Goal: Information Seeking & Learning: Learn about a topic

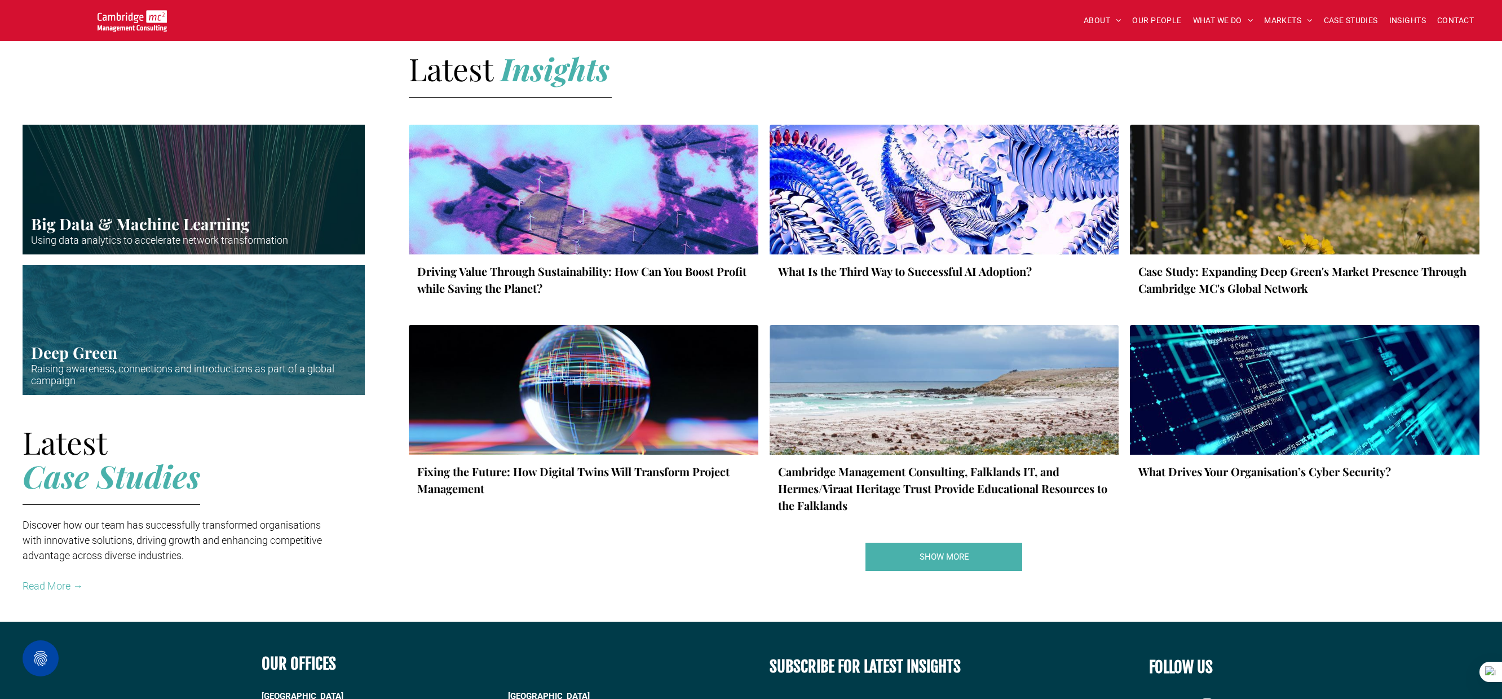
scroll to position [1606, 0]
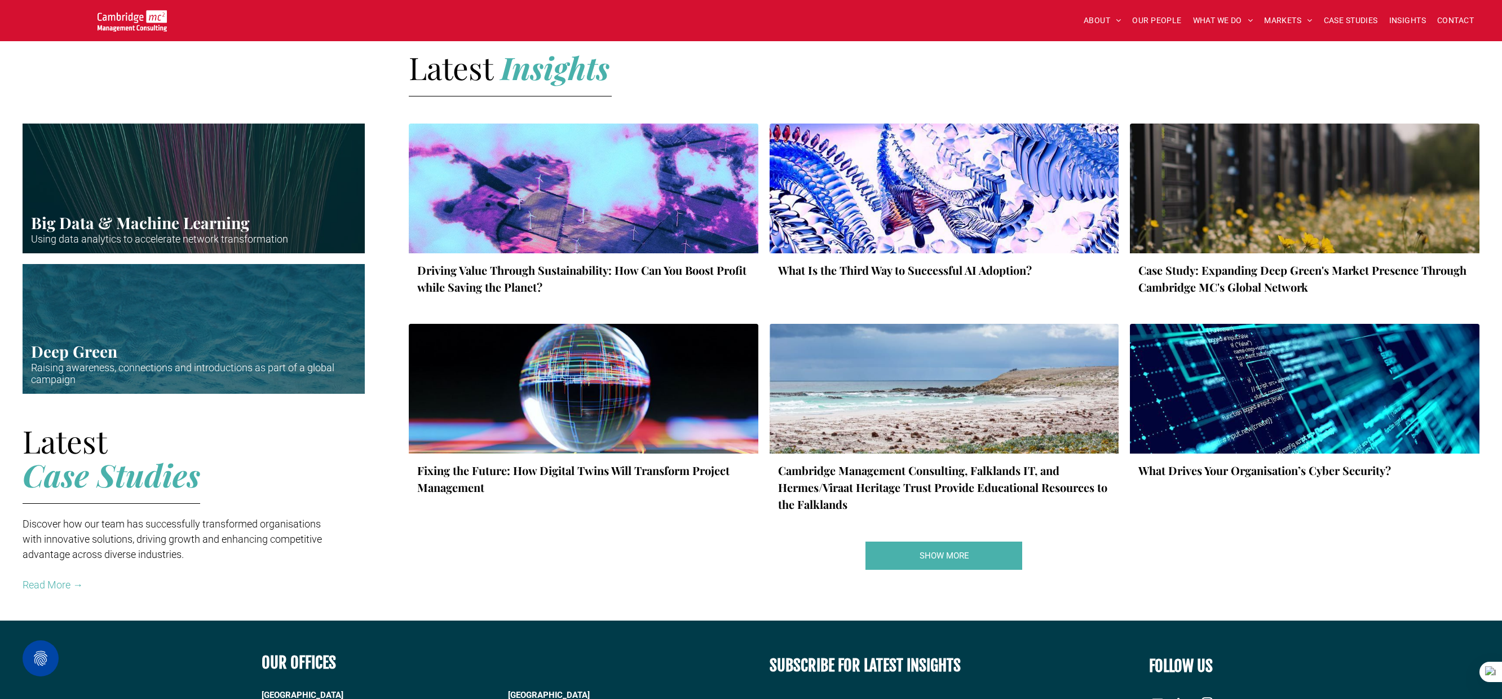
click at [951, 184] on div at bounding box center [944, 189] width 370 height 138
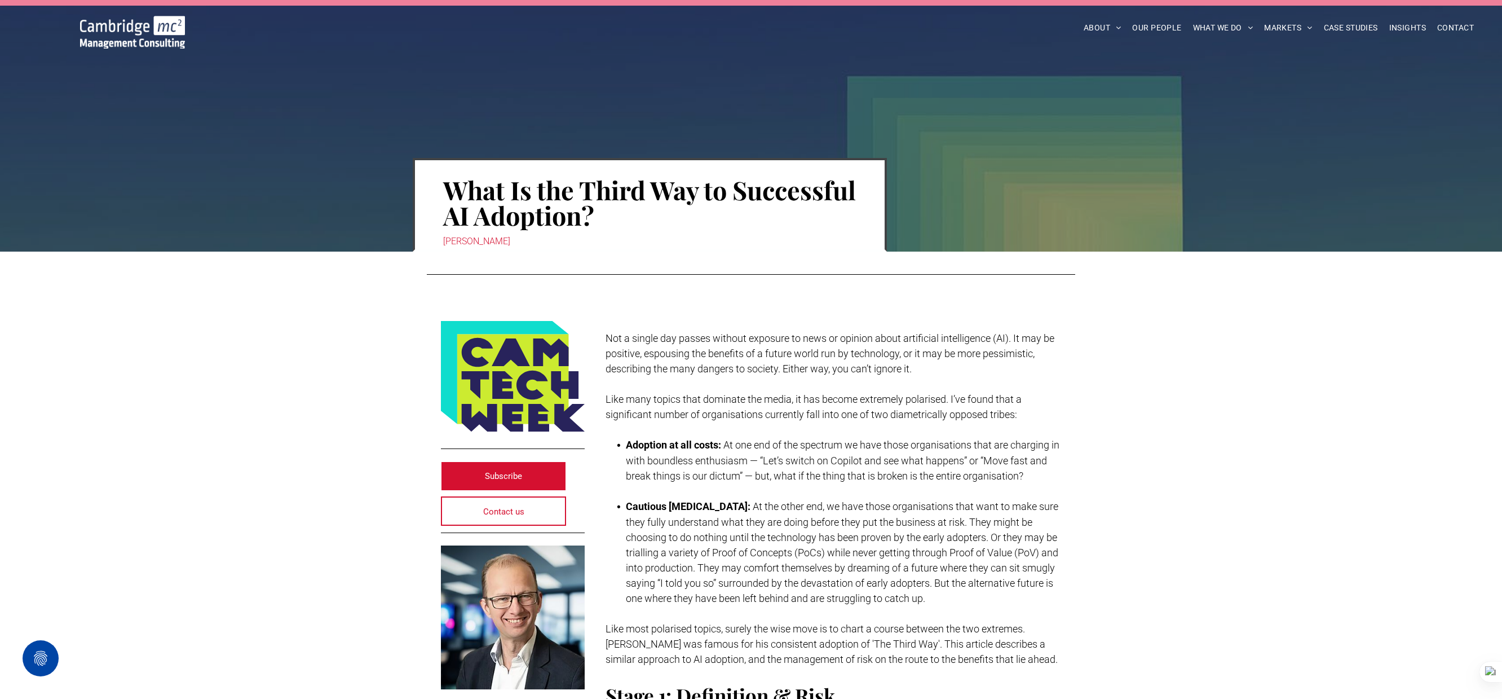
click at [156, 36] on img at bounding box center [132, 32] width 105 height 33
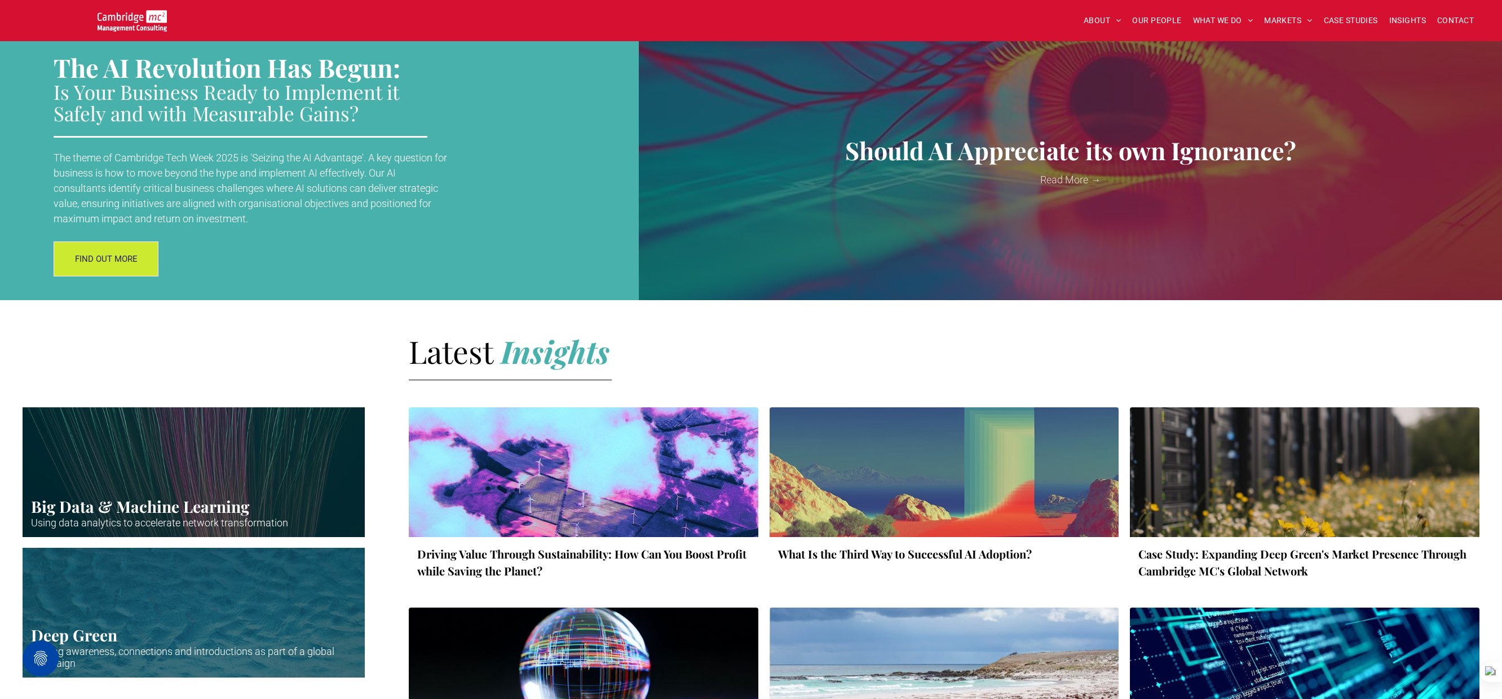
scroll to position [1322, 0]
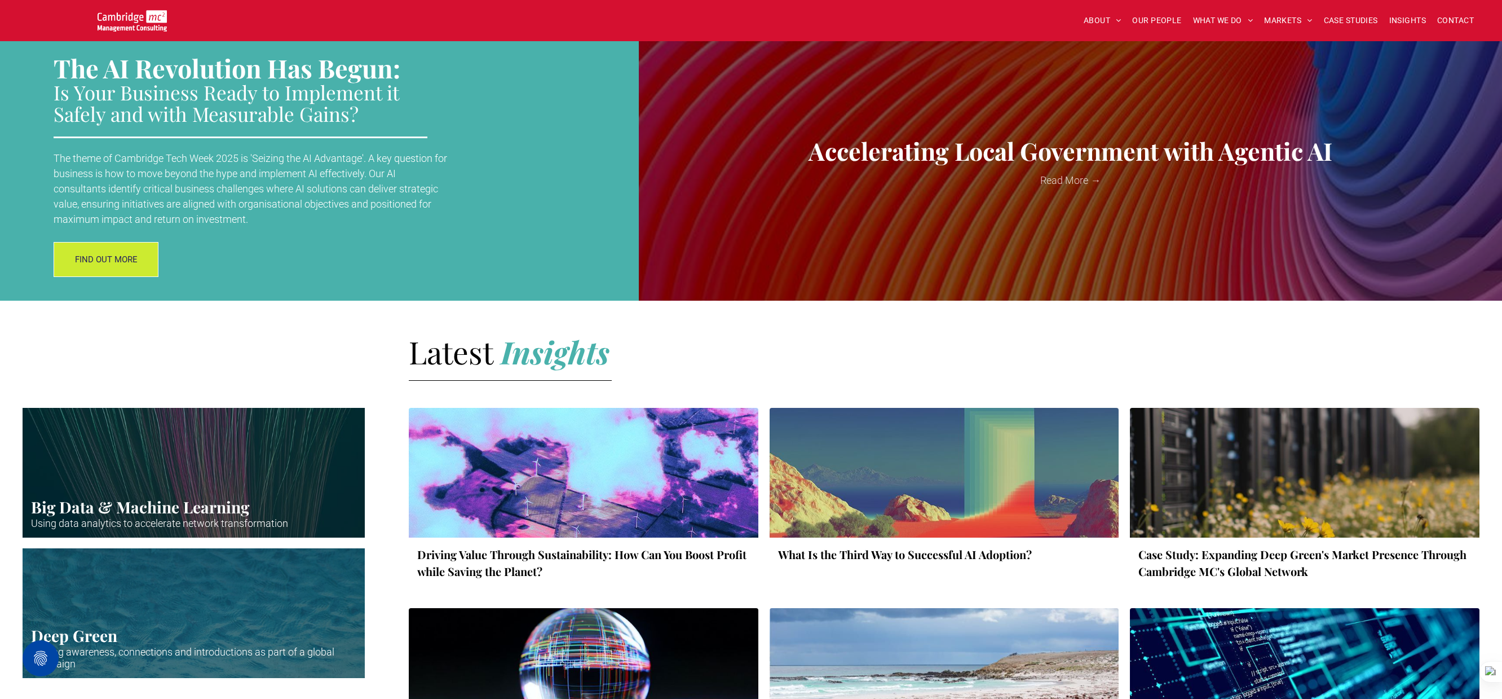
click at [626, 487] on div at bounding box center [583, 473] width 370 height 138
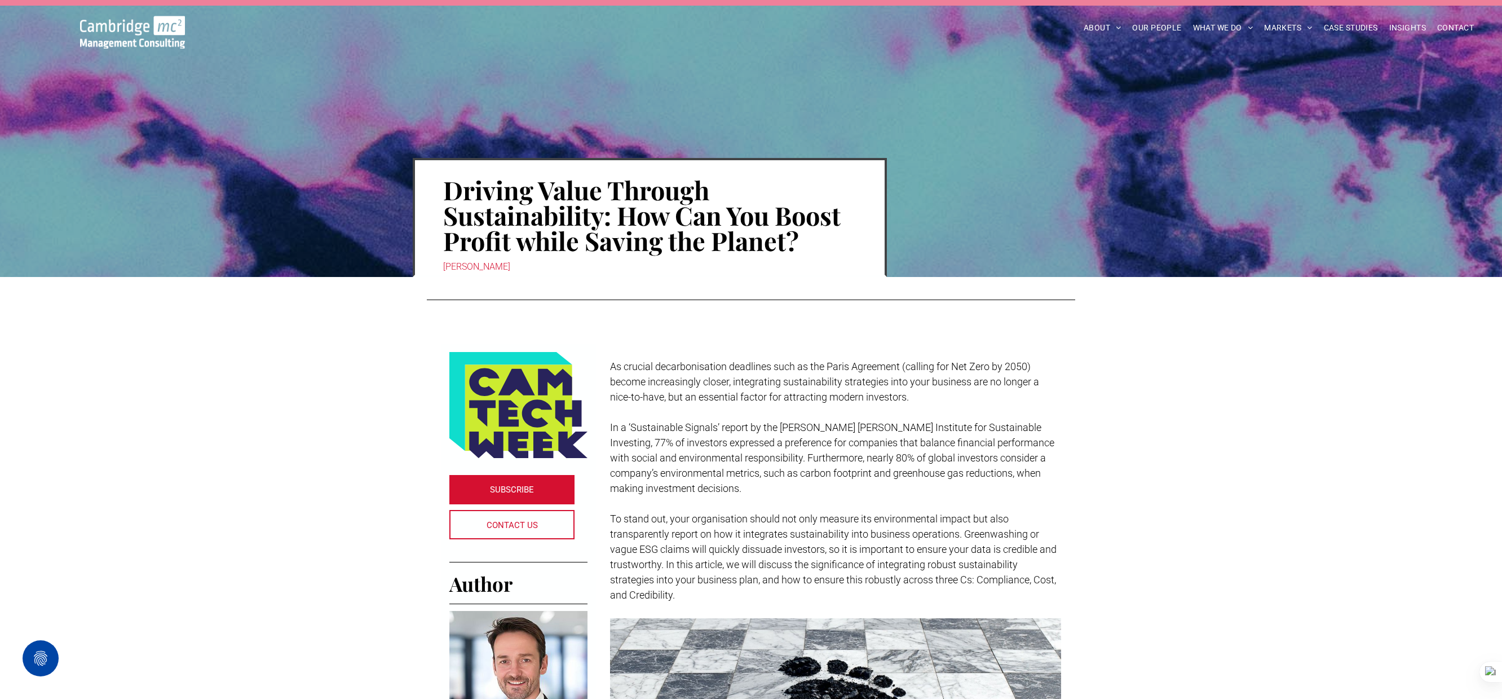
click at [181, 39] on img at bounding box center [132, 32] width 105 height 33
